Goal: Find specific page/section: Find specific page/section

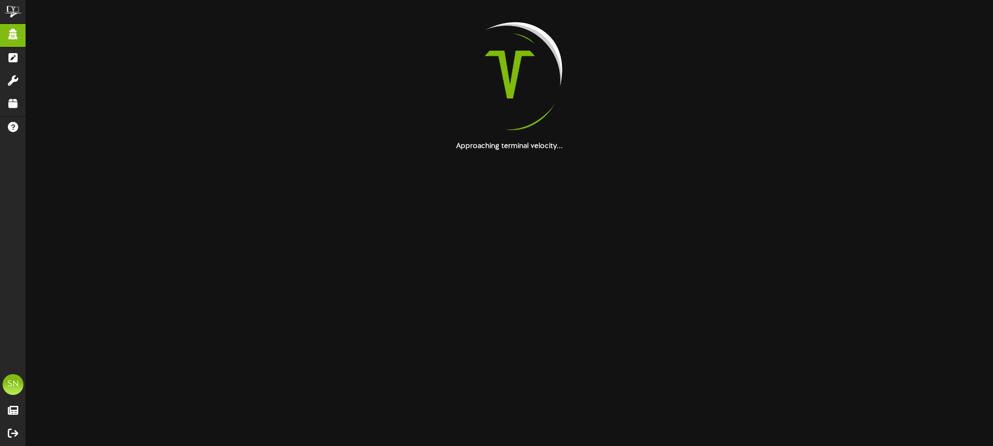
click at [685, 152] on html "ChannelValet Impersonate Content Portal Misc Tools Audit Records Help SN Soup N…" at bounding box center [496, 76] width 993 height 152
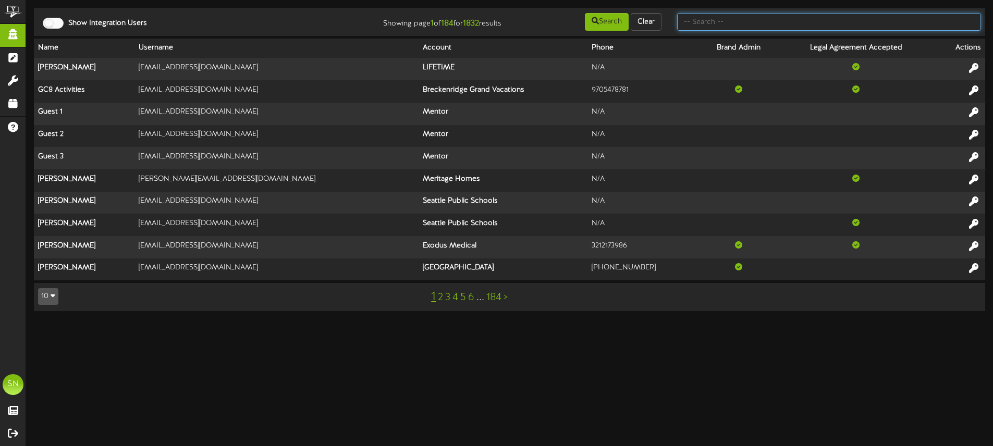
click at [693, 24] on input "text" at bounding box center [829, 22] width 304 height 18
type input "santornins"
click at [756, 24] on input "text" at bounding box center [829, 22] width 304 height 18
type input "santorninins"
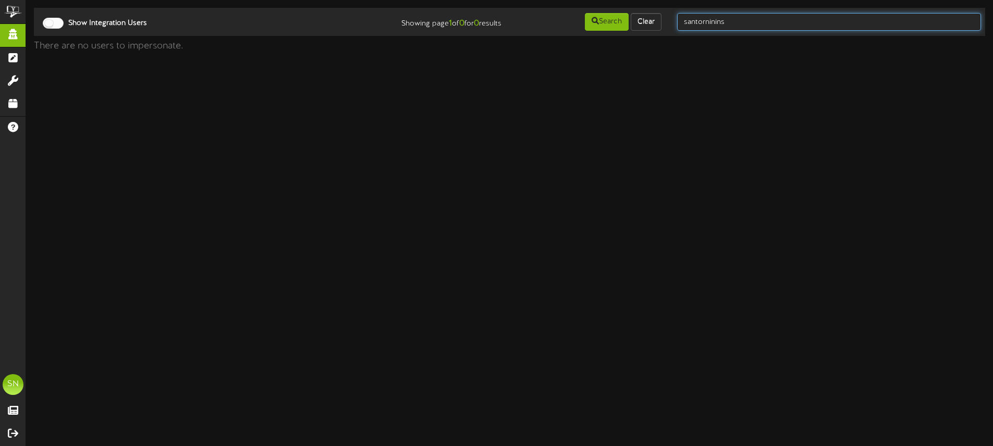
click at [771, 21] on input "santorninins" at bounding box center [829, 22] width 304 height 18
type input "santorinis"
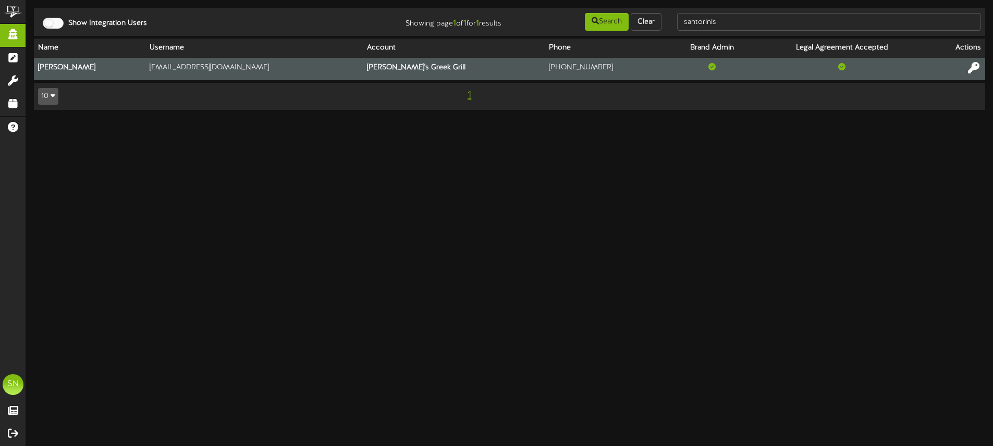
click at [968, 68] on icon at bounding box center [973, 67] width 11 height 11
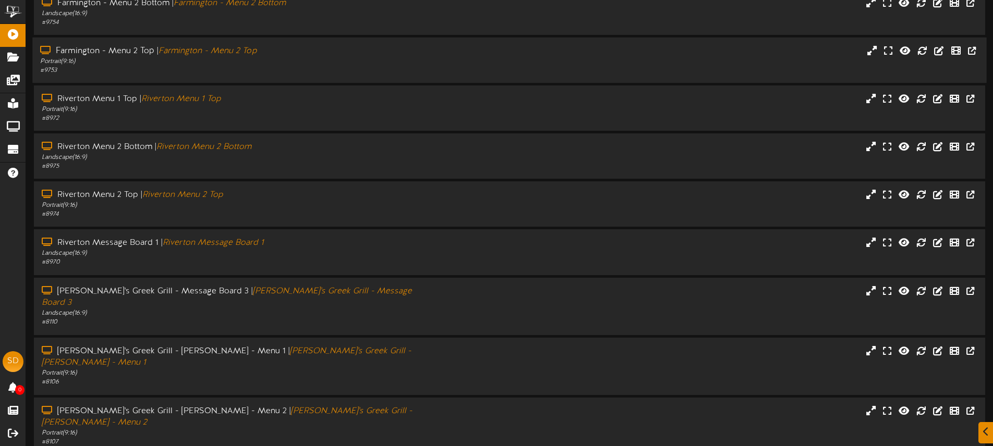
scroll to position [125, 0]
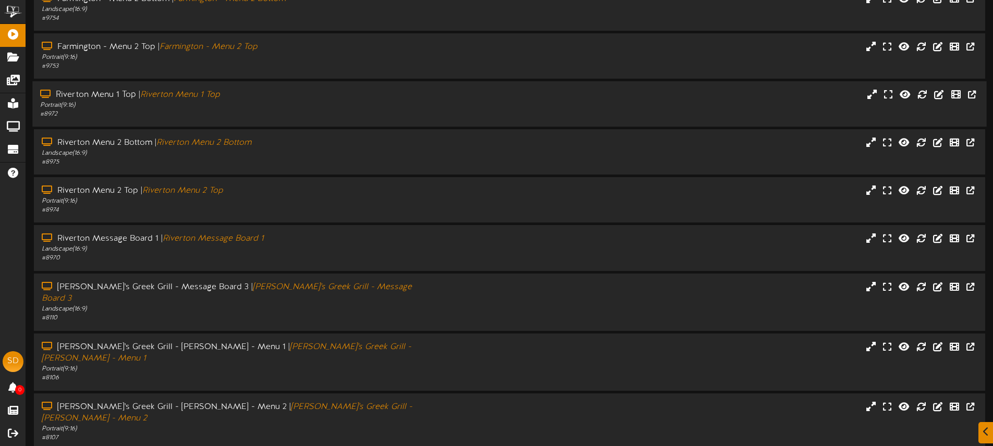
click at [271, 114] on div "# 8972" at bounding box center [231, 114] width 382 height 9
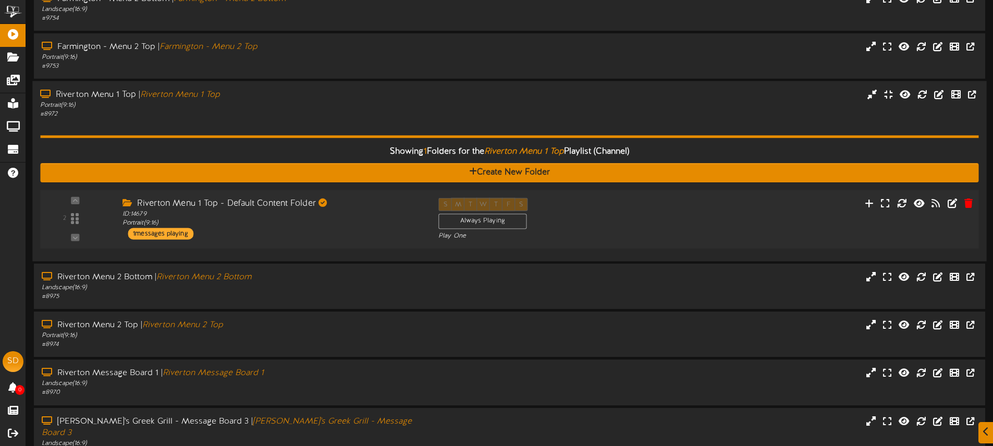
click at [310, 235] on div "Riverton Menu 1 Top - Default Content Folder ID: 14679 Portrait ( 9:16 ) 1 mess…" at bounding box center [273, 219] width 316 height 42
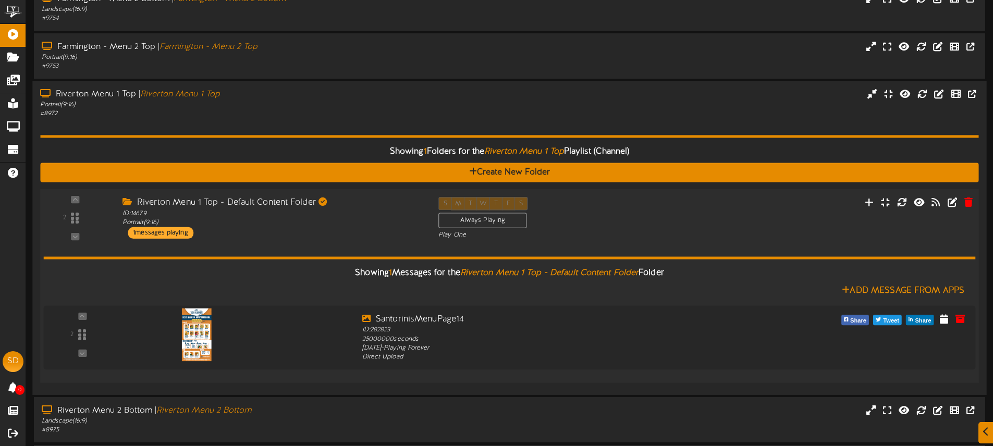
click at [310, 235] on div "Riverton Menu 1 Top - Default Content Folder ID: 14679 Portrait ( 9:16 ) 1 mess…" at bounding box center [273, 218] width 316 height 42
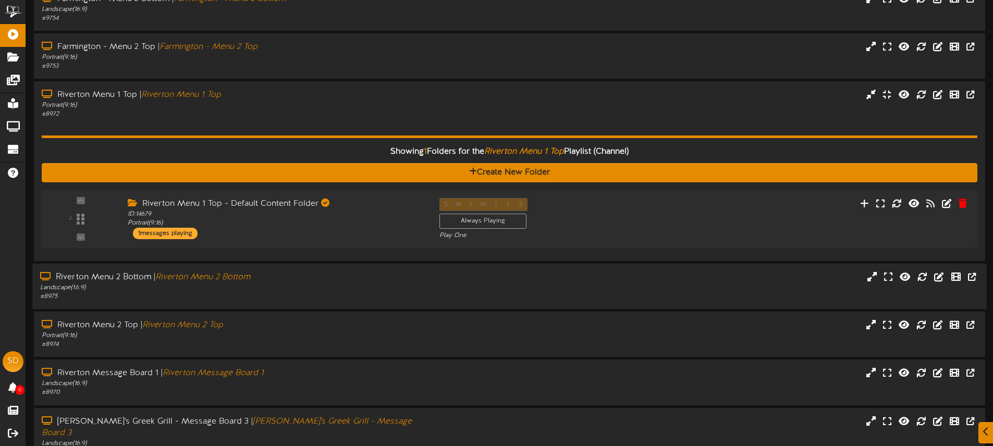
click at [336, 285] on div "Landscape ( 16:9 )" at bounding box center [231, 288] width 382 height 9
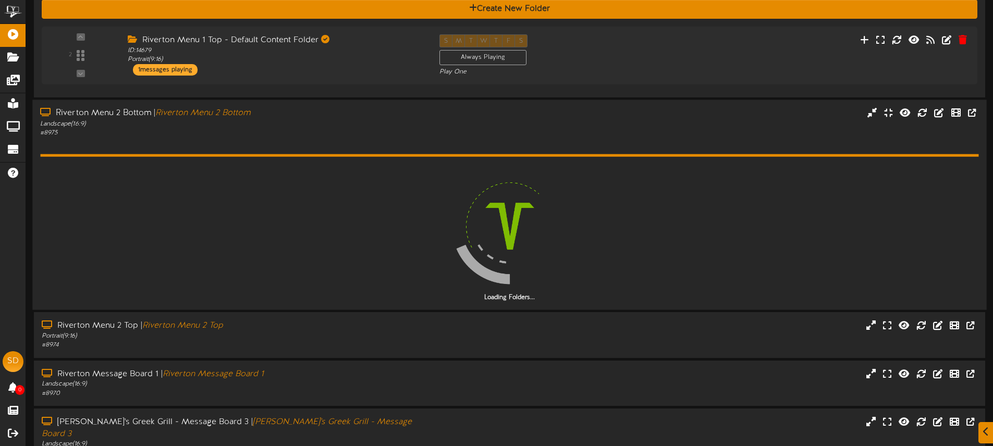
scroll to position [296, 0]
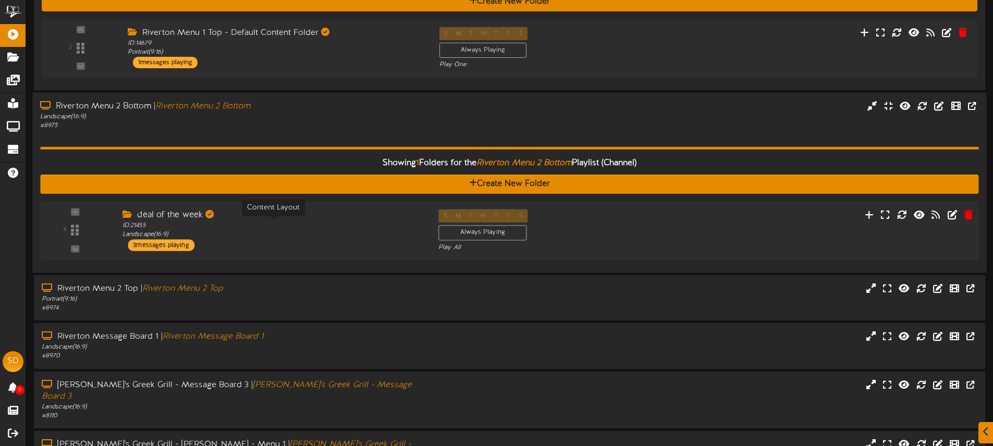
click at [318, 231] on div "ID: 21455 Landscape ( 16:9 )" at bounding box center [272, 231] width 300 height 18
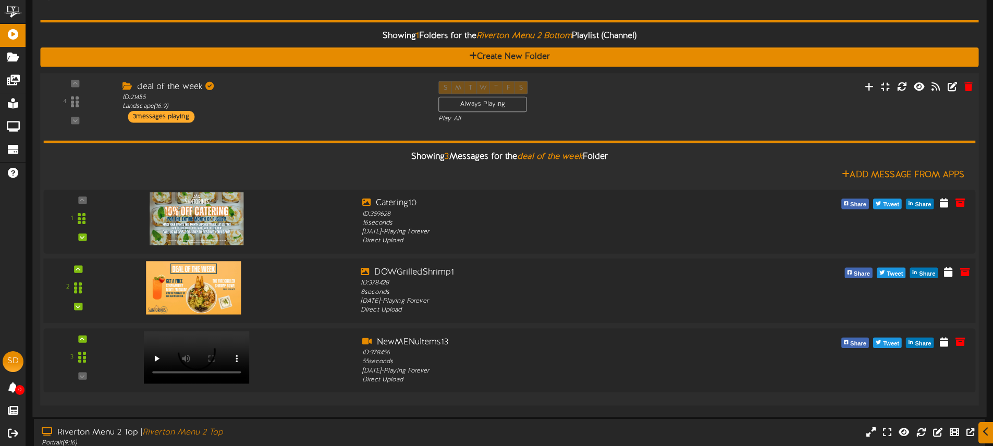
scroll to position [423, 0]
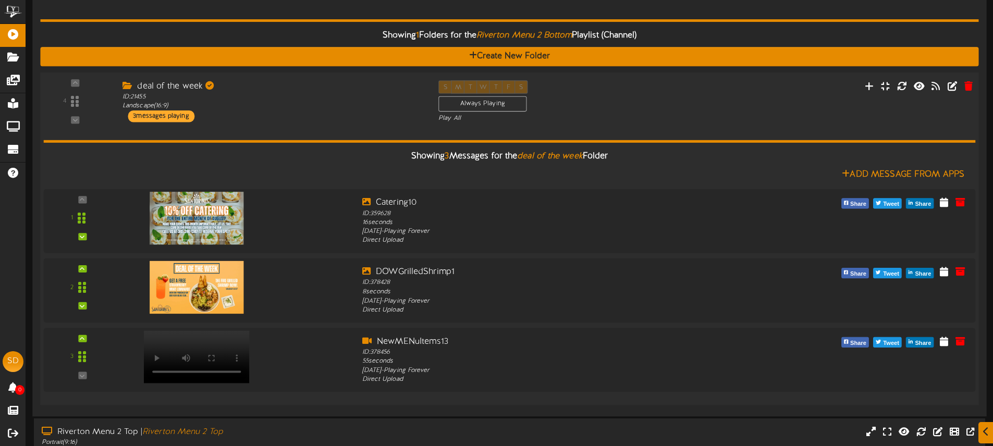
click at [334, 112] on div "deal of the week ID: 21455 Landscape ( 16:9 ) 3 messages playing" at bounding box center [273, 101] width 316 height 42
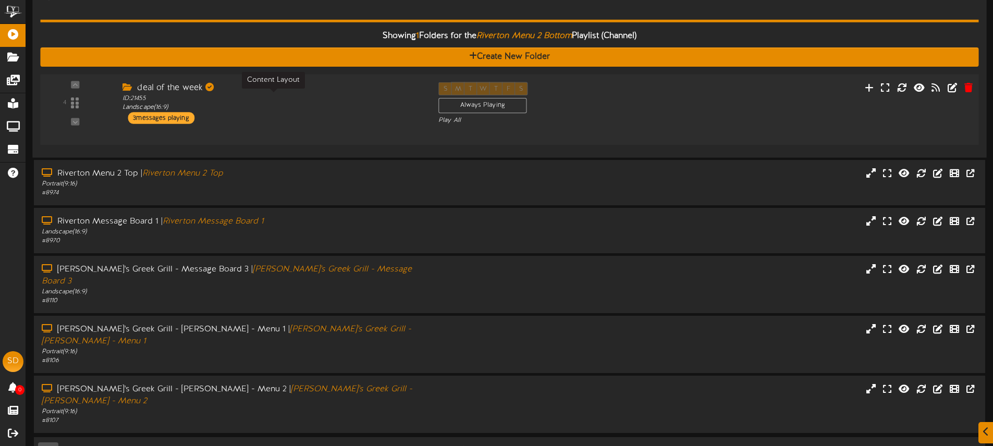
scroll to position [406, 0]
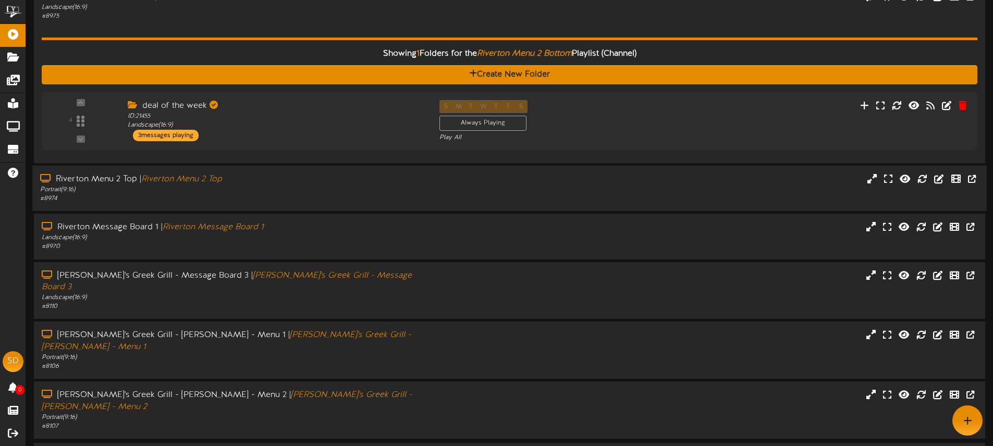
click at [286, 196] on div "# 8974" at bounding box center [231, 198] width 382 height 9
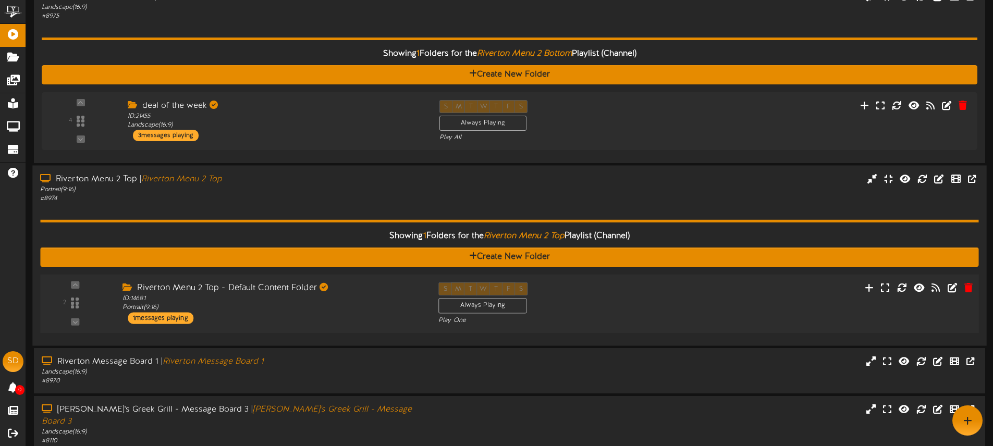
click at [366, 323] on div "Riverton Menu 2 Top - Default Content Folder ID: 14681 Portrait ( 9:16 ) 1 mess…" at bounding box center [273, 304] width 316 height 42
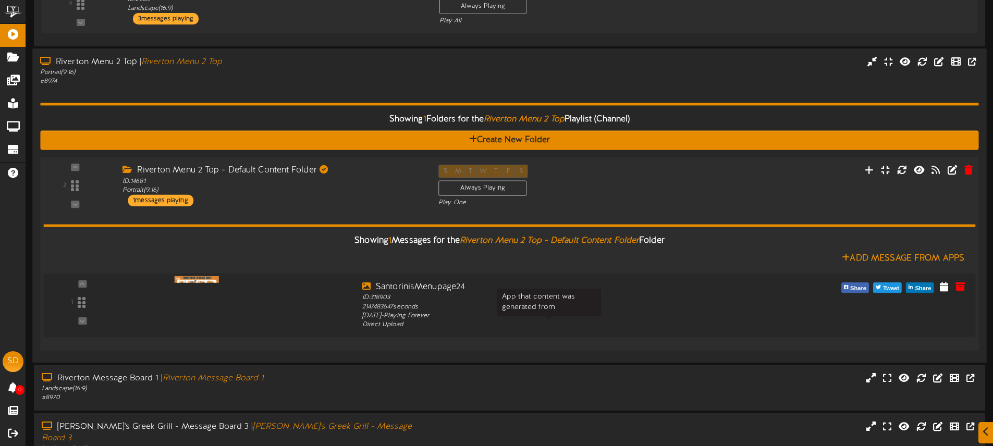
scroll to position [525, 0]
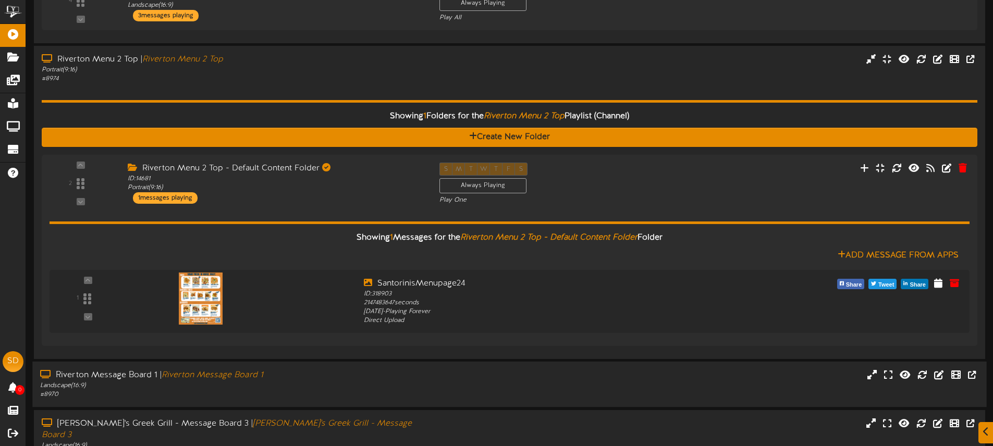
click at [333, 366] on div "Riverton Message Board 1 | Riverton Message Board 1 Landscape ( 16:9 ) # 8970" at bounding box center [509, 384] width 954 height 45
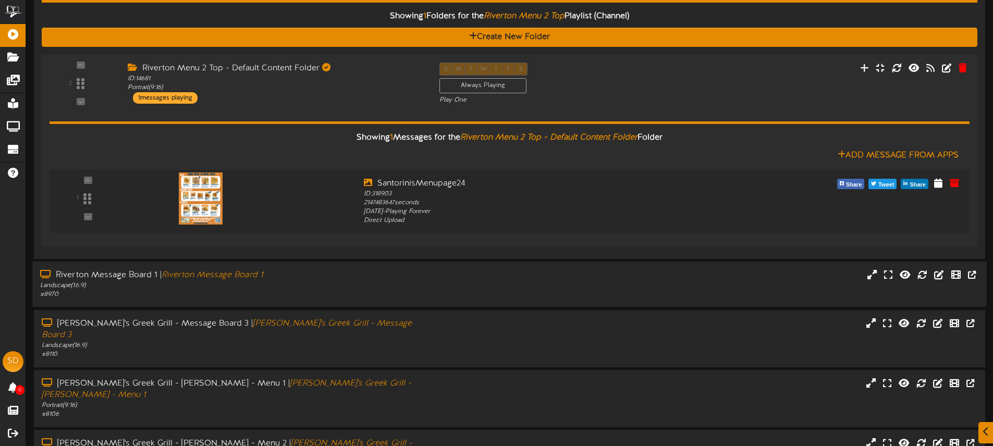
scroll to position [627, 0]
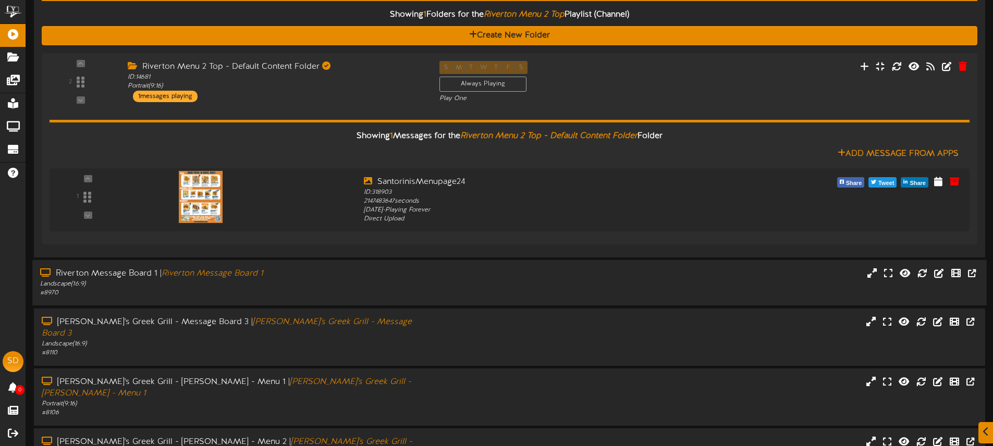
click at [336, 289] on div "# 8970" at bounding box center [231, 293] width 382 height 9
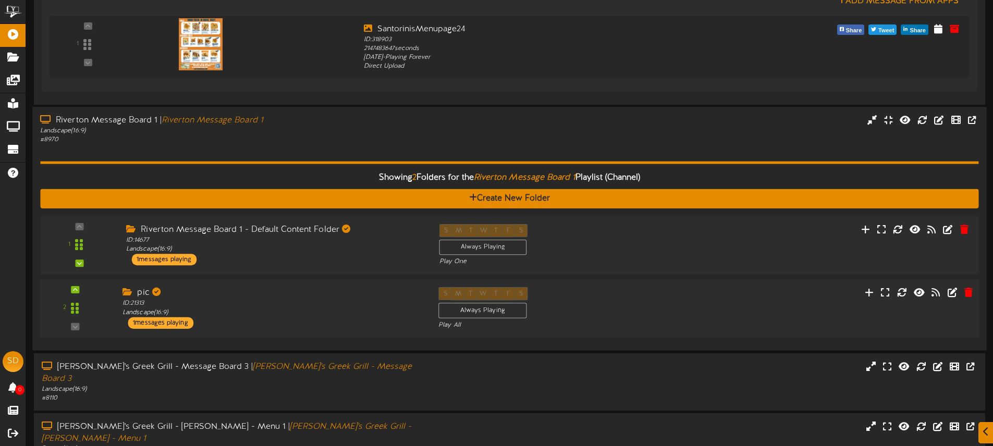
scroll to position [780, 0]
click at [314, 325] on div "pic ID: 21313 Landscape ( 16:9 ) 1 messages playing" at bounding box center [273, 308] width 316 height 42
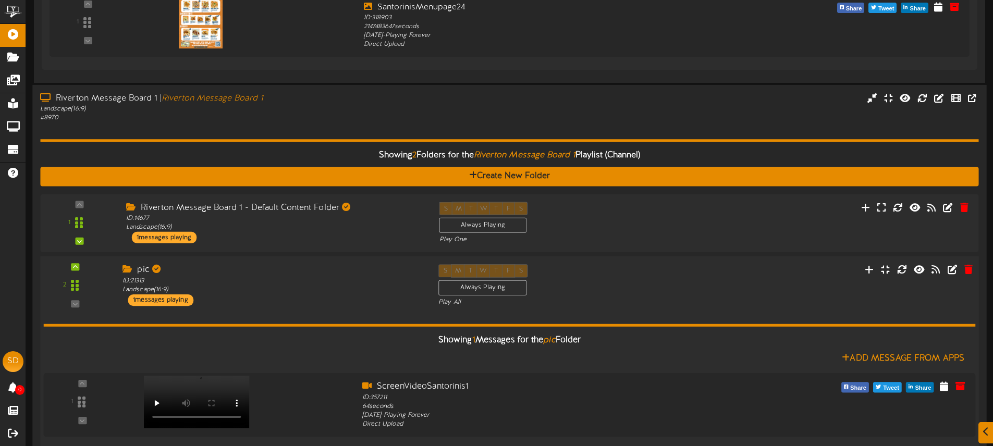
scroll to position [804, 0]
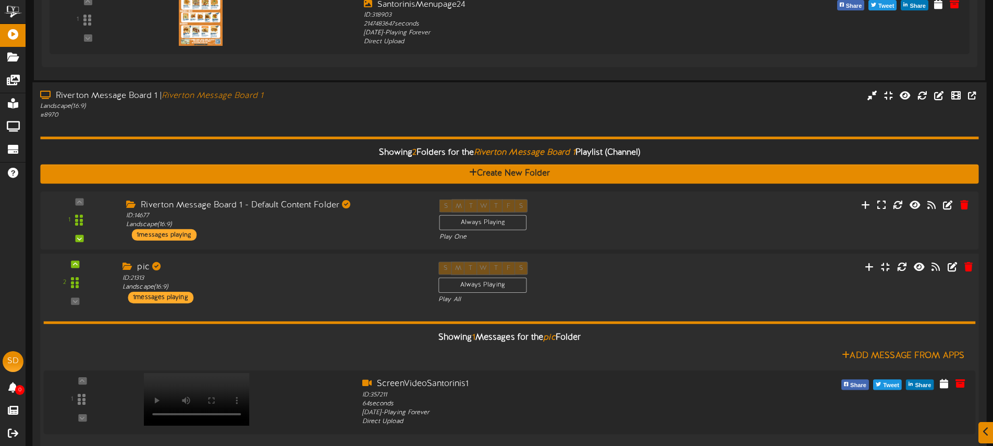
click at [268, 314] on div "Showing 1 Messages for the pic Folder Add Message From Apps 1 64" at bounding box center [510, 372] width 932 height 135
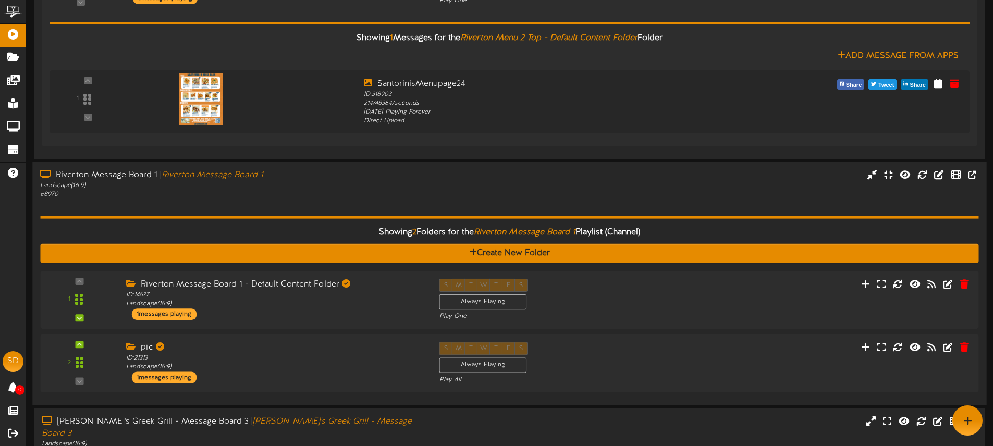
click at [334, 214] on div "Showing 2 Folders for the Riverton Message Board 1 Playlist (Channel) Create Ne…" at bounding box center [509, 299] width 938 height 198
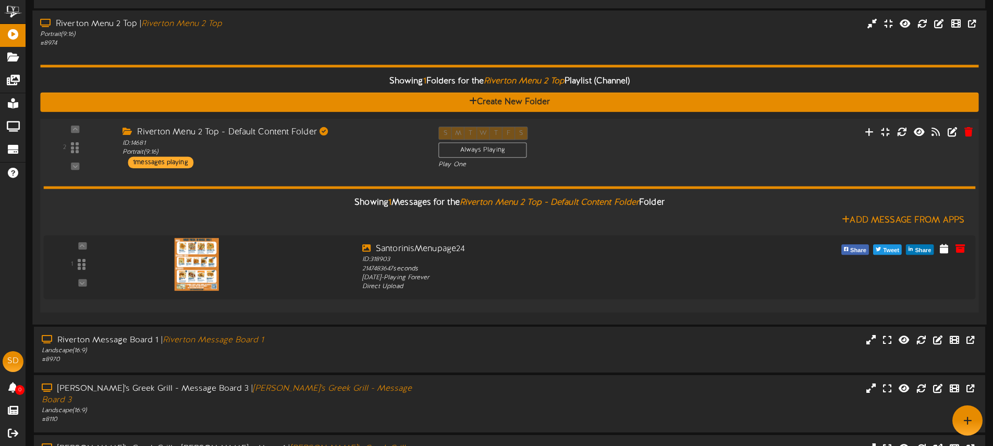
click at [343, 169] on div "Showing 1 Messages for the Riverton Menu 2 Top - Default Content Folder Folder …" at bounding box center [510, 236] width 932 height 135
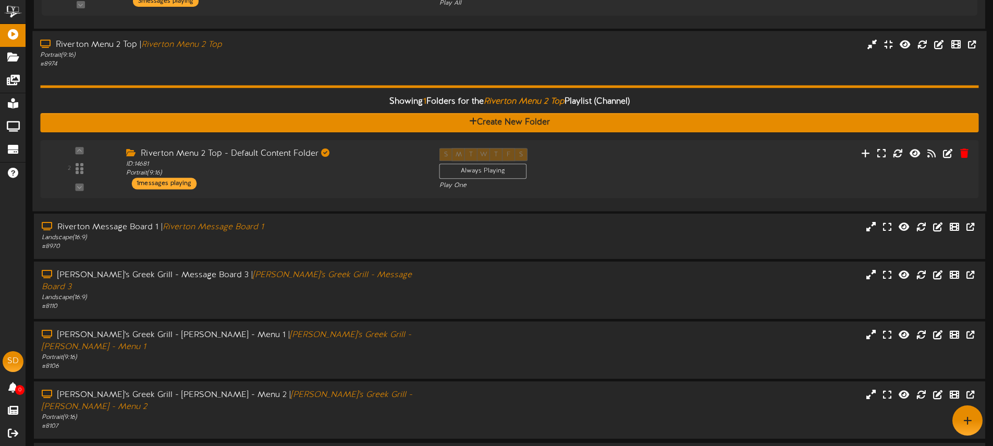
click at [296, 70] on div "Showing 1 Folders for the Riverton Menu 2 Top Playlist (Channel) Create New Fol…" at bounding box center [509, 136] width 938 height 135
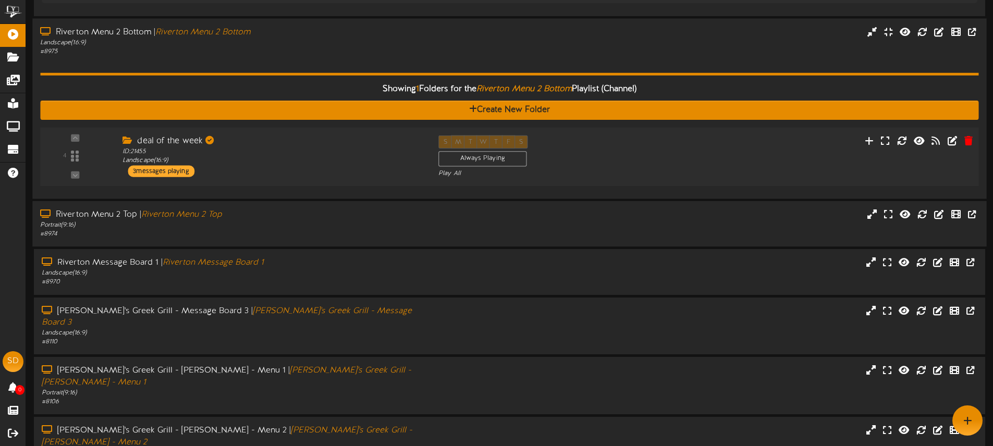
scroll to position [369, 0]
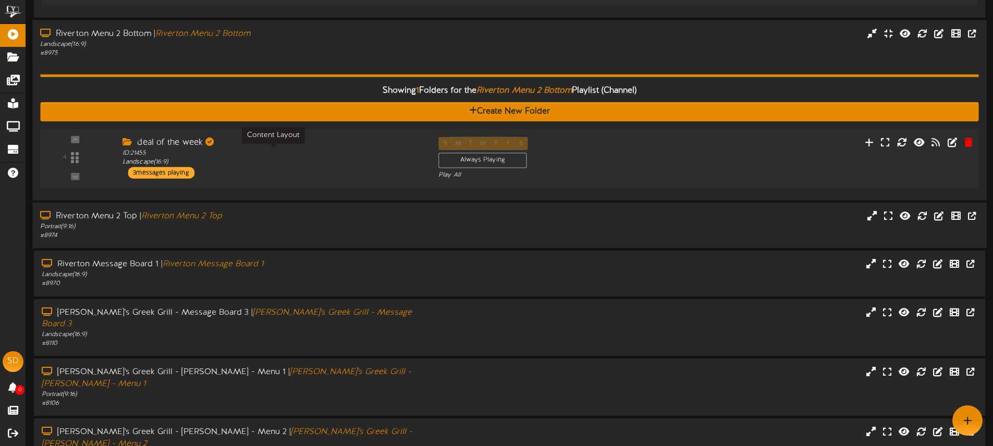
click at [305, 166] on div "ID: 21455 Landscape ( 16:9 )" at bounding box center [272, 158] width 300 height 18
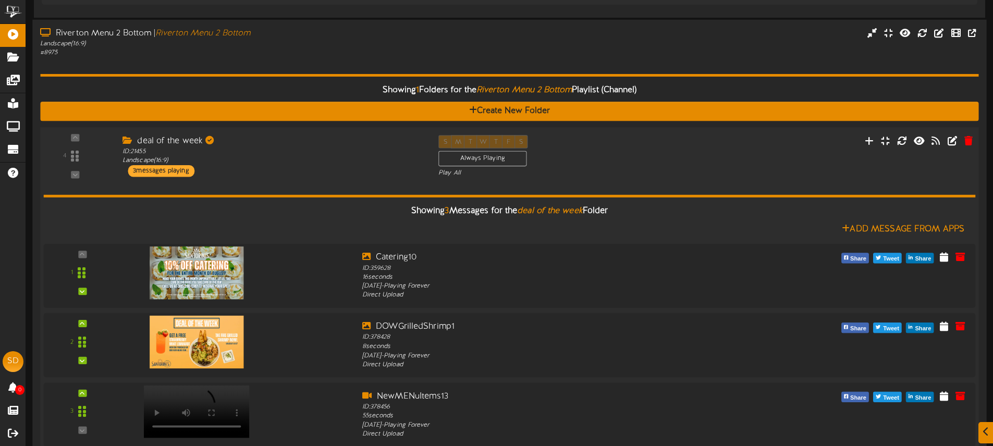
scroll to position [386, 0]
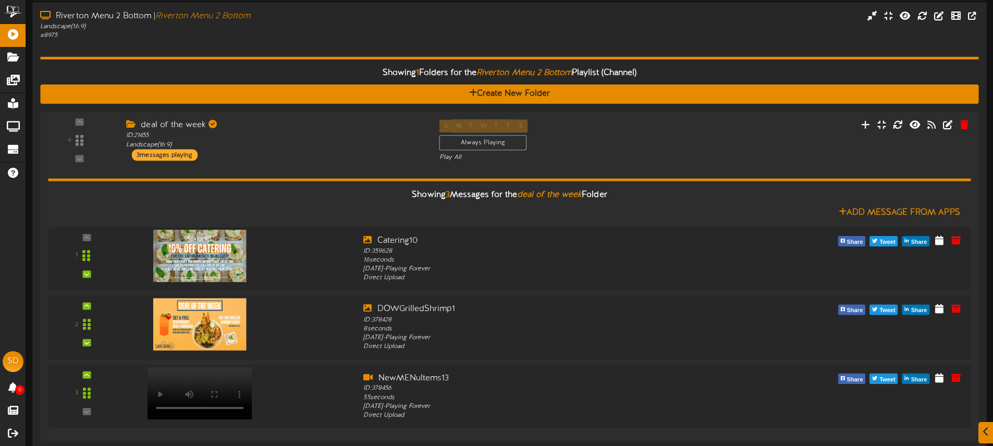
click at [331, 36] on div "# 8975" at bounding box center [231, 35] width 382 height 9
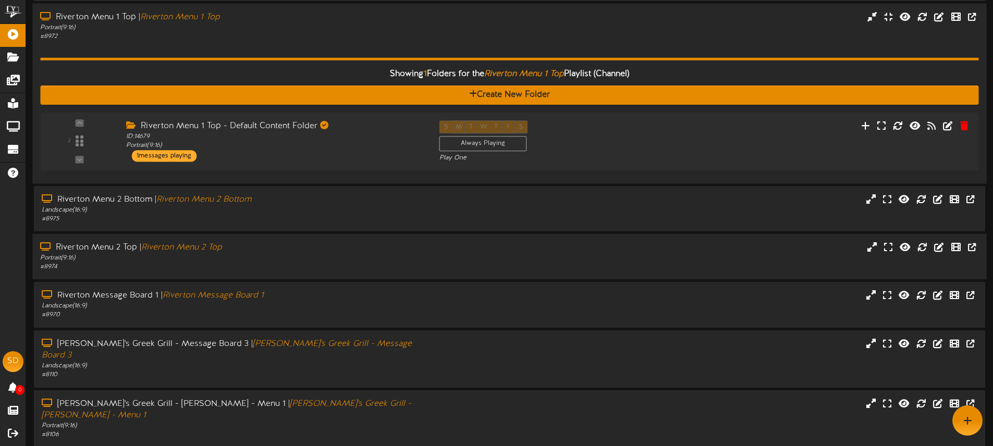
click at [327, 58] on hr at bounding box center [509, 59] width 938 height 3
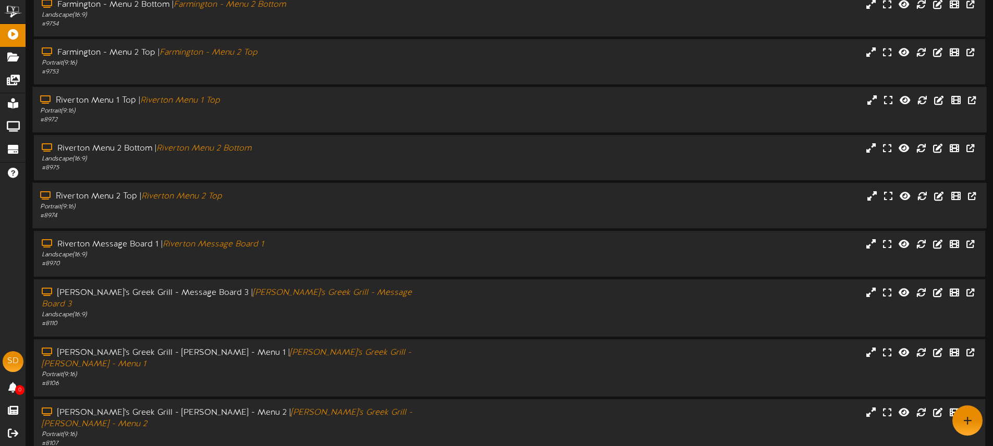
scroll to position [116, 0]
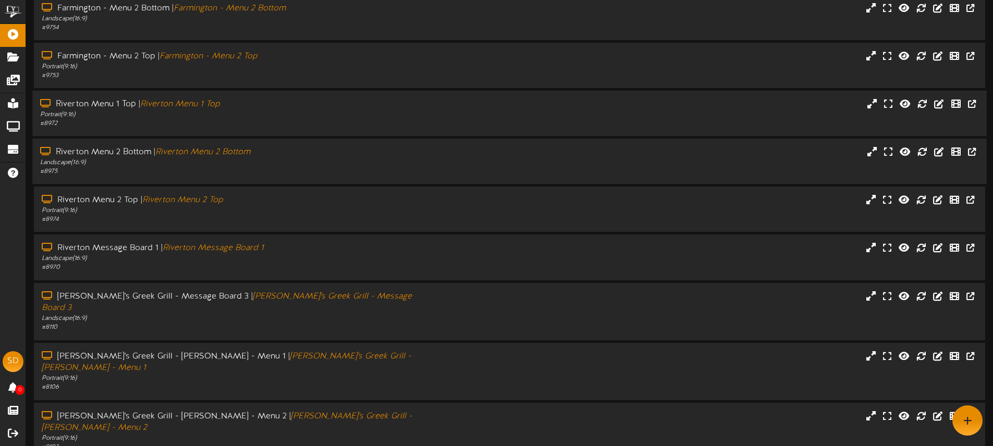
click at [268, 166] on div "Landscape ( 16:9 )" at bounding box center [231, 162] width 382 height 9
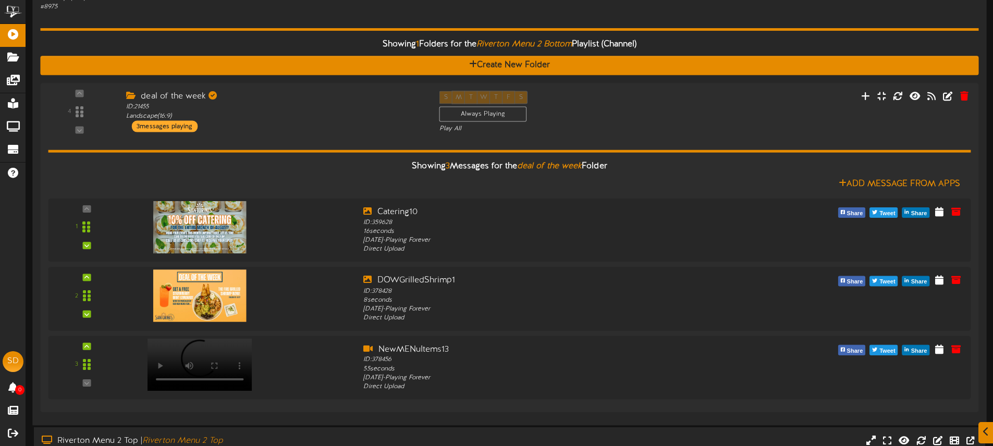
scroll to position [285, 0]
